Goal: Task Accomplishment & Management: Complete application form

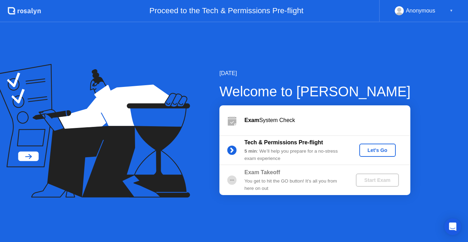
click at [383, 149] on div "Let's Go" at bounding box center [377, 150] width 31 height 6
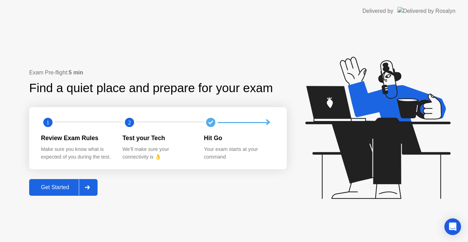
click at [90, 189] on div at bounding box center [87, 187] width 17 height 16
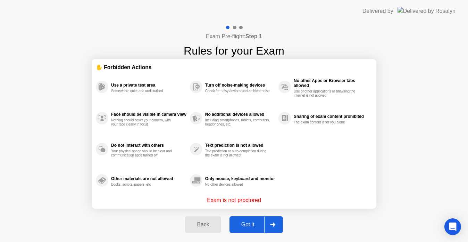
click at [278, 223] on div at bounding box center [272, 224] width 17 height 16
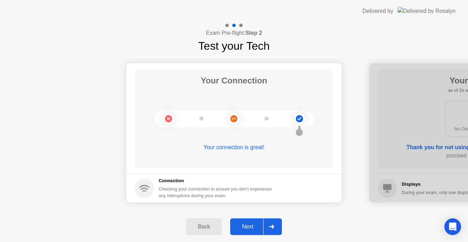
click at [278, 223] on div at bounding box center [271, 226] width 17 height 16
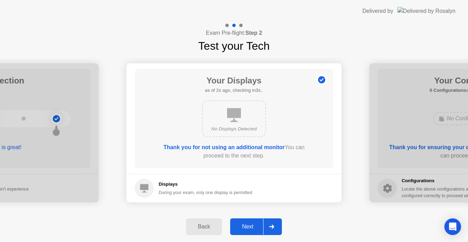
click at [274, 226] on icon at bounding box center [271, 226] width 5 height 4
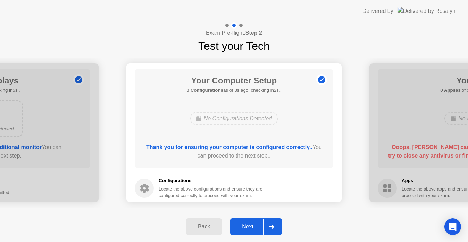
click at [274, 226] on icon at bounding box center [271, 226] width 5 height 4
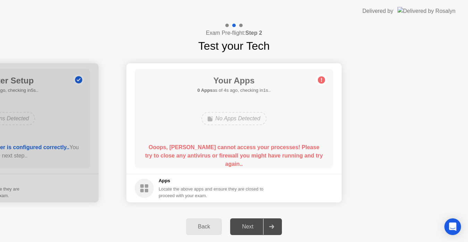
click at [212, 163] on div "Your Apps 0 Apps as of 3s ago, checking in2s.. No Apps Detected Ooops, [PERSON_…" at bounding box center [234, 118] width 199 height 99
click at [280, 147] on b "Ooops, [PERSON_NAME] cannot access your processes! Please try to close any anti…" at bounding box center [234, 155] width 178 height 23
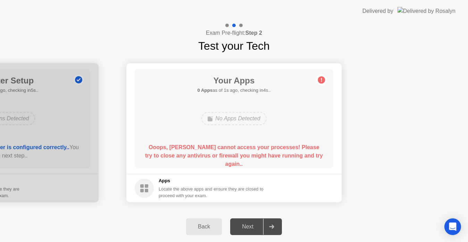
click at [272, 119] on div "No Apps Detected" at bounding box center [234, 118] width 159 height 19
click at [318, 80] on circle at bounding box center [321, 79] width 7 height 7
click at [231, 155] on b "Ooops, [PERSON_NAME] cannot access your processes! Please try to close any anti…" at bounding box center [234, 155] width 178 height 23
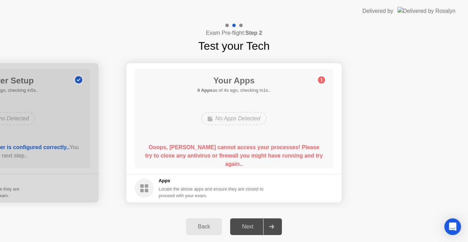
click at [191, 228] on div "Back" at bounding box center [204, 226] width 32 height 6
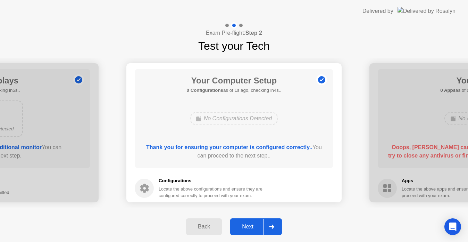
click at [273, 225] on icon at bounding box center [271, 226] width 5 height 4
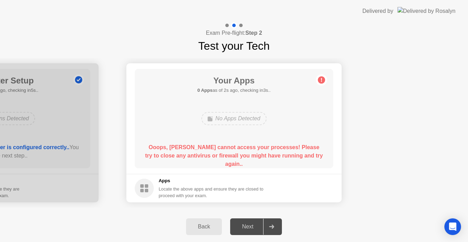
click at [225, 123] on div "No Apps Detected" at bounding box center [233, 118] width 65 height 13
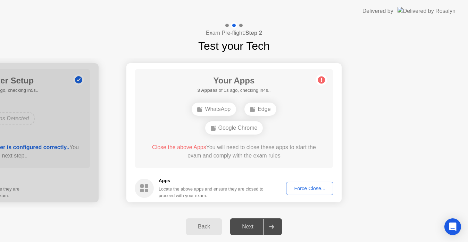
click at [302, 192] on button "Force Close..." at bounding box center [309, 188] width 47 height 13
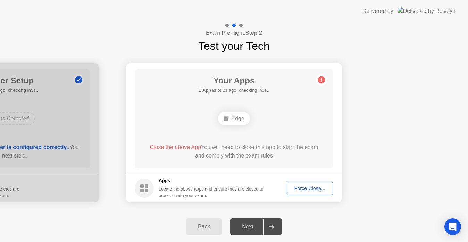
click at [318, 187] on div "Force Close..." at bounding box center [310, 188] width 42 height 6
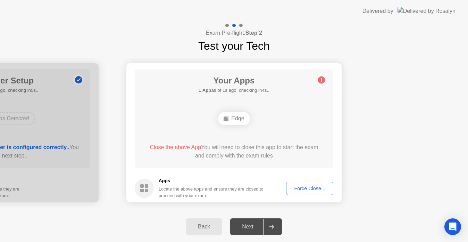
click at [310, 191] on div "Force Close..." at bounding box center [310, 188] width 42 height 6
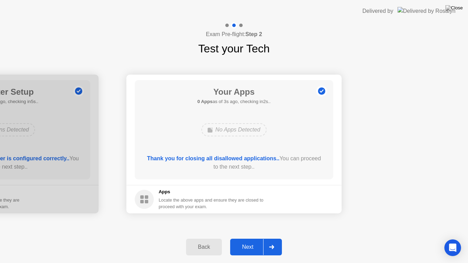
click at [277, 241] on div at bounding box center [271, 247] width 17 height 16
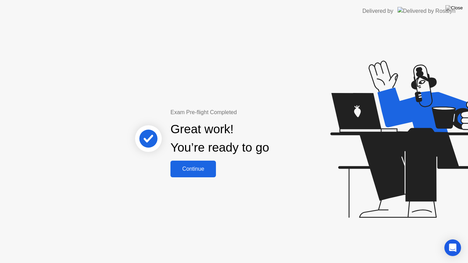
click at [206, 174] on button "Continue" at bounding box center [194, 169] width 46 height 17
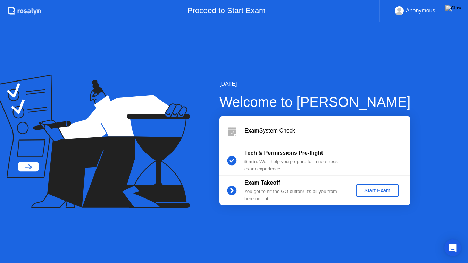
click at [395, 189] on div "Start Exam" at bounding box center [377, 191] width 37 height 6
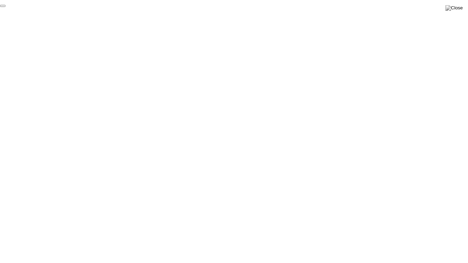
click div "End Proctoring Session"
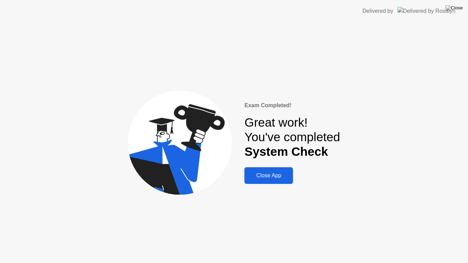
click at [265, 174] on div "Close App" at bounding box center [269, 176] width 44 height 6
